Goal: Browse casually

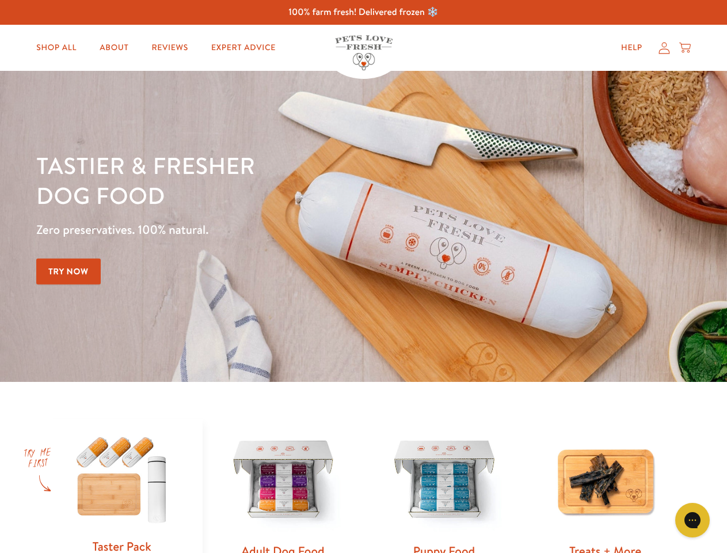
click at [363, 276] on div "Tastier & fresher dog food Zero preservatives. 100% natural. Try Now" at bounding box center [254, 226] width 436 height 152
click at [693, 520] on icon "Gorgias live chat" at bounding box center [692, 519] width 11 height 11
